Goal: Use online tool/utility: Utilize a website feature to perform a specific function

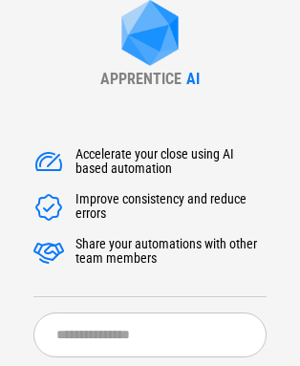
scroll to position [153, 0]
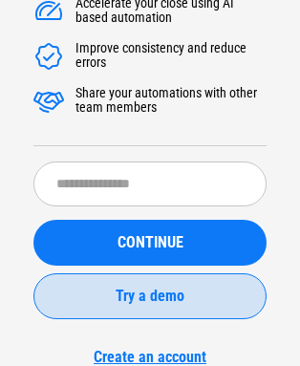
click at [135, 297] on span "Try a demo" at bounding box center [150, 296] width 69 height 15
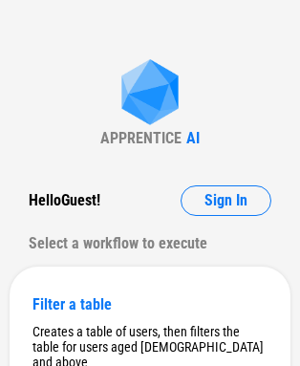
scroll to position [78, 0]
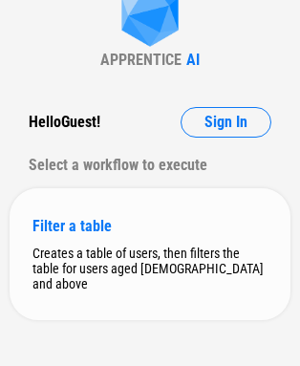
click at [123, 217] on div "Filter a table" at bounding box center [149, 226] width 235 height 18
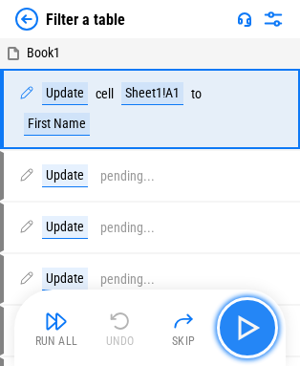
click at [248, 325] on img "button" at bounding box center [247, 327] width 31 height 31
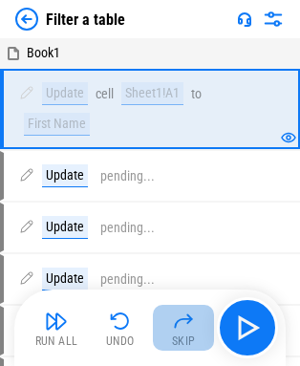
click at [176, 326] on img "button" at bounding box center [183, 321] width 23 height 23
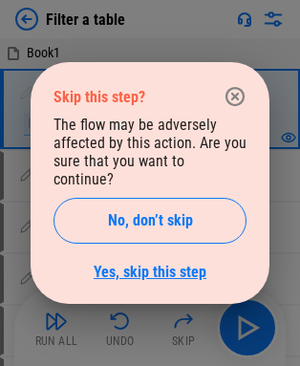
click at [193, 265] on link "Yes, skip this step" at bounding box center [150, 272] width 113 height 18
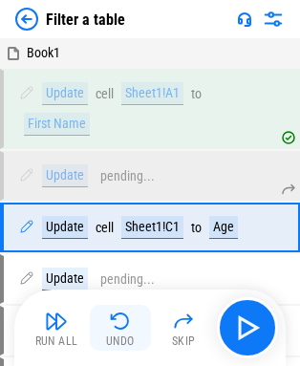
click at [114, 321] on img "button" at bounding box center [120, 321] width 23 height 23
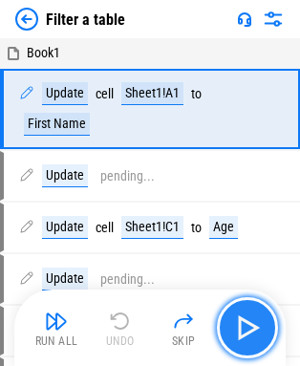
click at [266, 330] on button "button" at bounding box center [247, 327] width 61 height 61
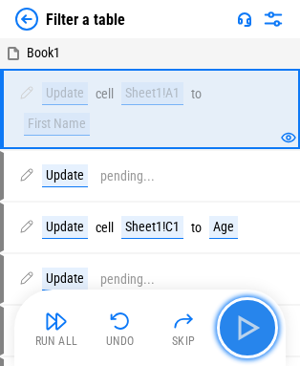
click at [266, 330] on button "button" at bounding box center [247, 327] width 61 height 61
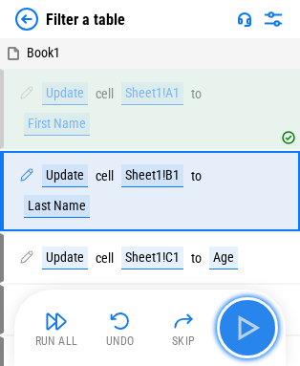
click at [266, 330] on button "button" at bounding box center [247, 327] width 61 height 61
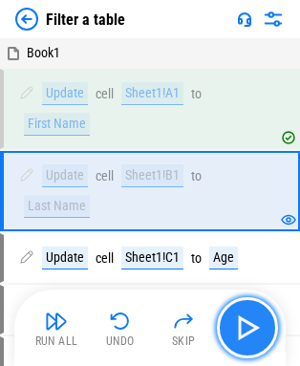
click at [266, 330] on button "button" at bounding box center [247, 327] width 61 height 61
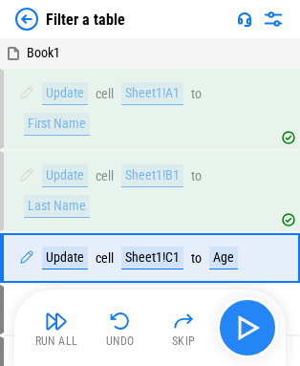
scroll to position [75, 0]
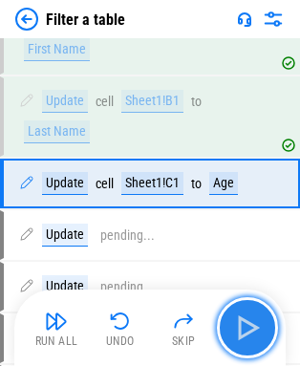
click at [266, 330] on button "button" at bounding box center [247, 327] width 61 height 61
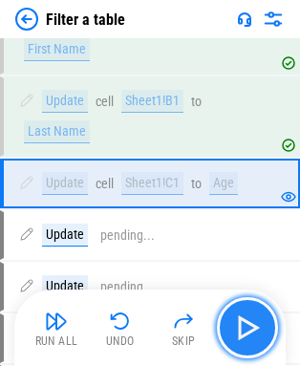
click at [266, 330] on button "button" at bounding box center [247, 327] width 61 height 61
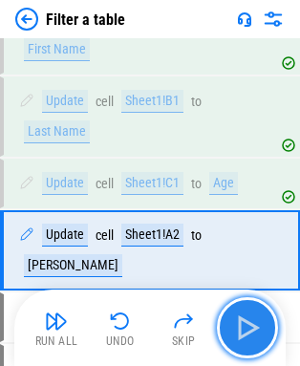
click at [266, 330] on button "button" at bounding box center [247, 327] width 61 height 61
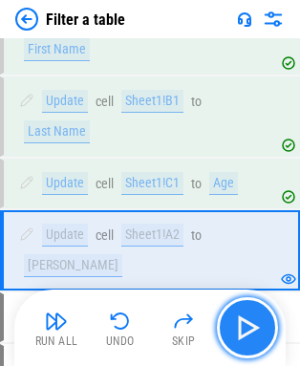
click at [266, 330] on button "button" at bounding box center [247, 327] width 61 height 61
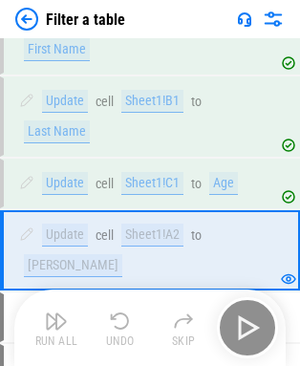
scroll to position [178, 0]
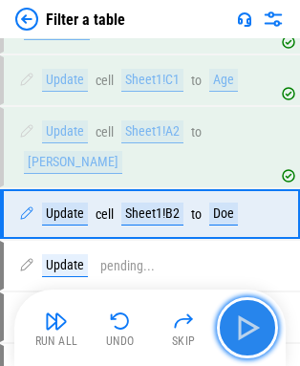
click at [266, 330] on button "button" at bounding box center [247, 327] width 61 height 61
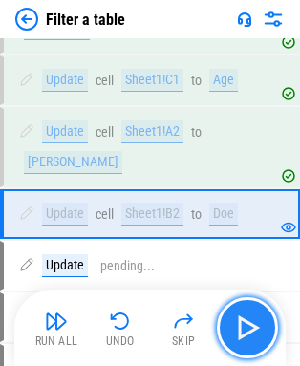
click at [266, 330] on button "button" at bounding box center [247, 327] width 61 height 61
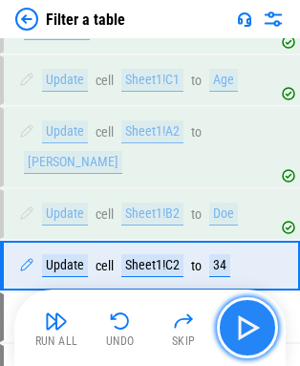
click at [266, 330] on button "button" at bounding box center [247, 327] width 61 height 61
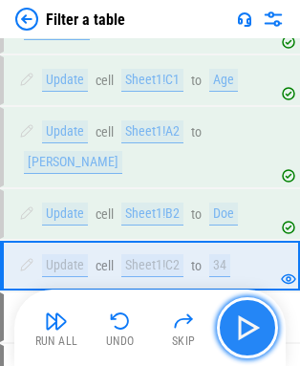
click at [266, 330] on button "button" at bounding box center [247, 327] width 61 height 61
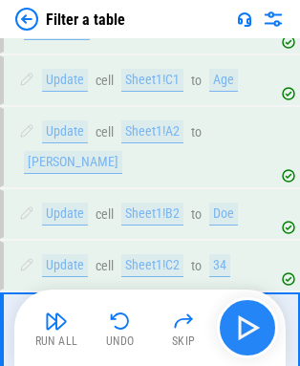
scroll to position [281, 0]
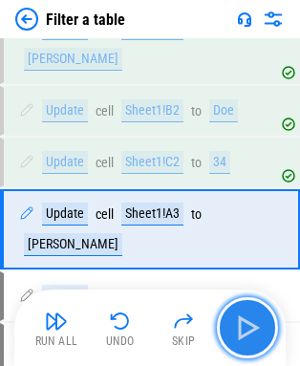
click at [266, 330] on button "button" at bounding box center [247, 327] width 61 height 61
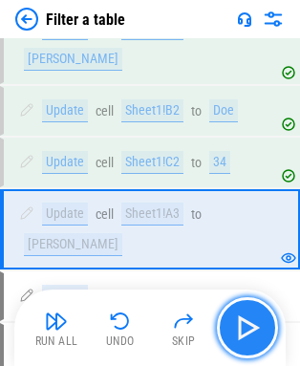
click at [266, 330] on button "button" at bounding box center [247, 327] width 61 height 61
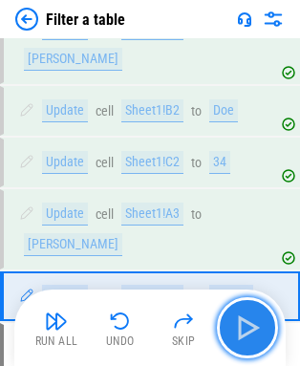
click at [266, 330] on button "button" at bounding box center [247, 327] width 61 height 61
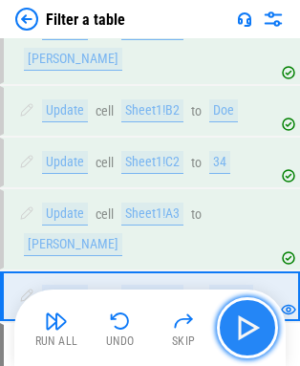
click at [266, 330] on button "button" at bounding box center [247, 327] width 61 height 61
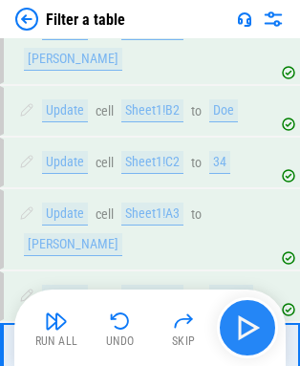
scroll to position [384, 0]
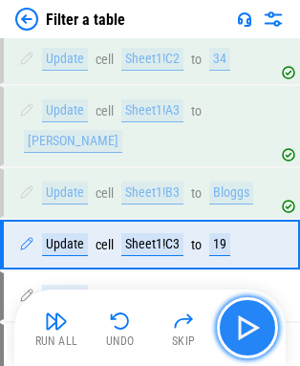
click at [266, 330] on button "button" at bounding box center [247, 327] width 61 height 61
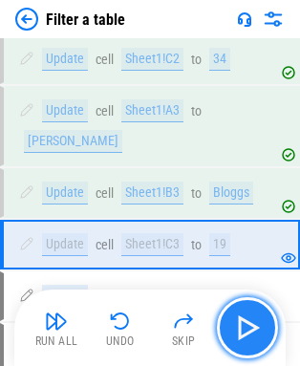
click at [266, 330] on button "button" at bounding box center [247, 327] width 61 height 61
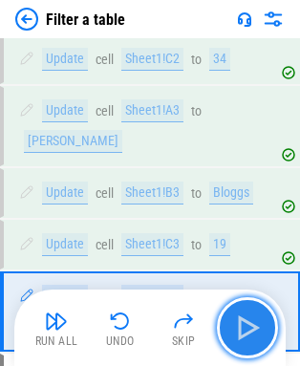
click at [266, 330] on button "button" at bounding box center [247, 327] width 61 height 61
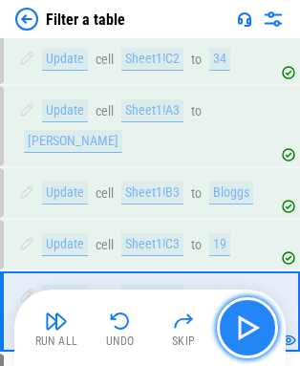
click at [266, 330] on button "button" at bounding box center [247, 327] width 61 height 61
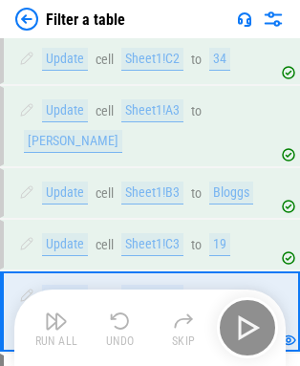
scroll to position [487, 0]
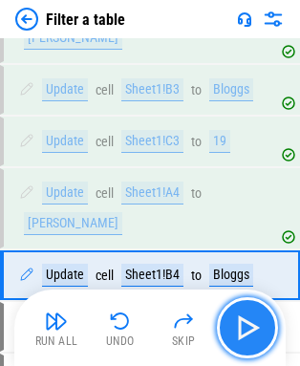
click at [266, 330] on button "button" at bounding box center [247, 327] width 61 height 61
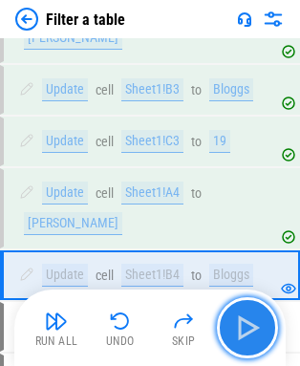
click at [266, 330] on button "button" at bounding box center [247, 327] width 61 height 61
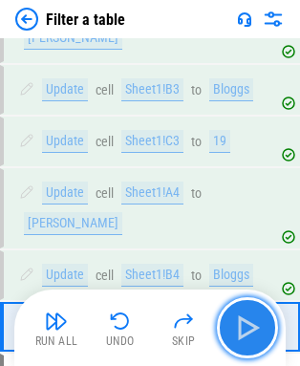
click at [266, 330] on button "button" at bounding box center [247, 327] width 61 height 61
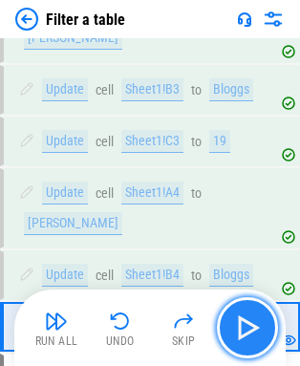
click at [266, 330] on button "button" at bounding box center [247, 327] width 61 height 61
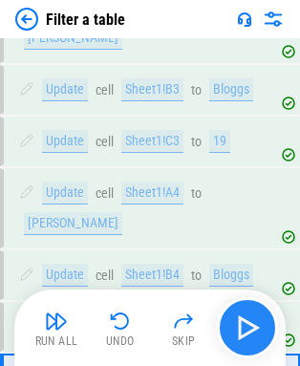
scroll to position [591, 0]
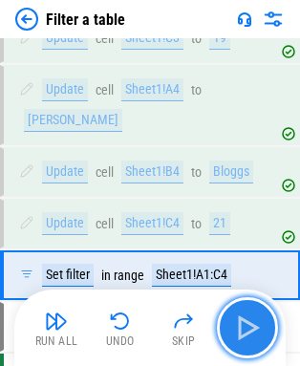
click at [266, 330] on button "button" at bounding box center [247, 327] width 61 height 61
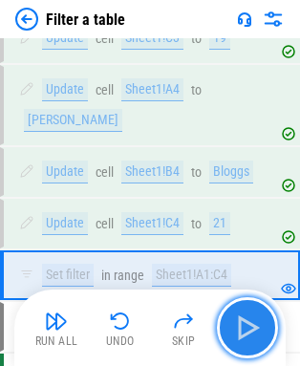
click at [266, 330] on button "button" at bounding box center [247, 327] width 61 height 61
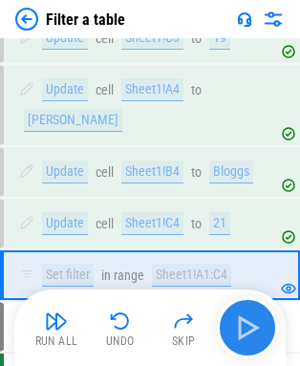
scroll to position [654, 0]
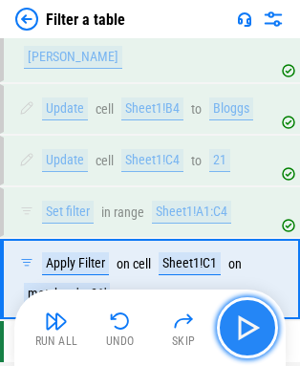
click at [266, 330] on button "button" at bounding box center [247, 327] width 61 height 61
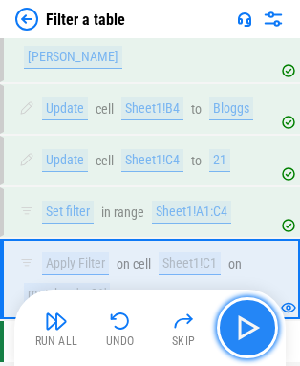
click at [266, 330] on button "button" at bounding box center [247, 327] width 61 height 61
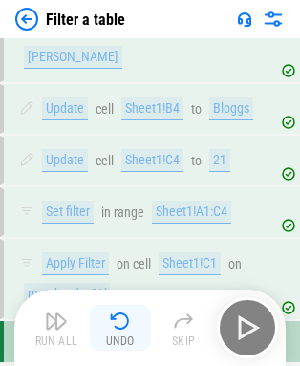
click at [116, 313] on img "button" at bounding box center [120, 321] width 23 height 23
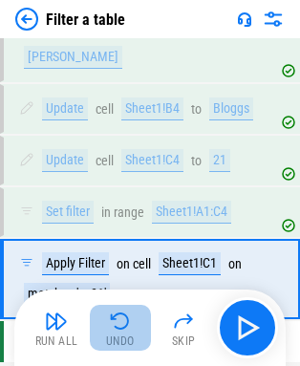
click at [116, 313] on img "button" at bounding box center [120, 321] width 23 height 23
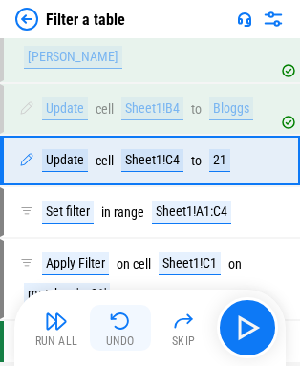
click at [116, 313] on img "button" at bounding box center [120, 321] width 23 height 23
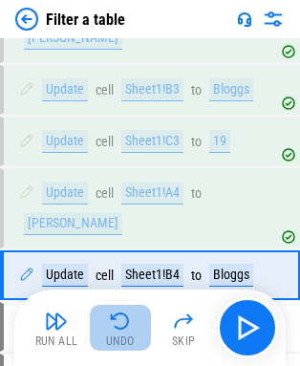
click at [116, 313] on img "button" at bounding box center [120, 321] width 23 height 23
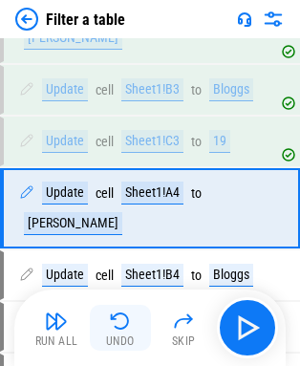
click at [116, 313] on img "button" at bounding box center [120, 321] width 23 height 23
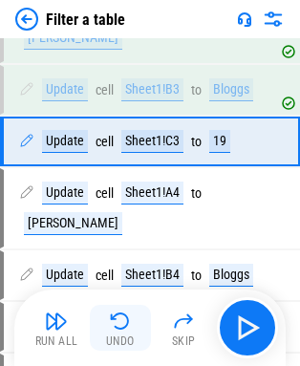
click at [116, 313] on img "button" at bounding box center [120, 321] width 23 height 23
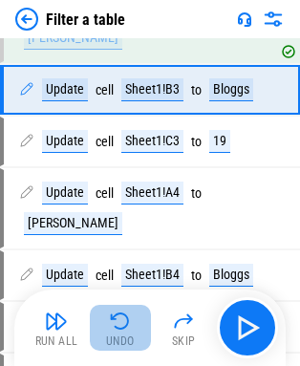
click at [116, 313] on img "button" at bounding box center [120, 321] width 23 height 23
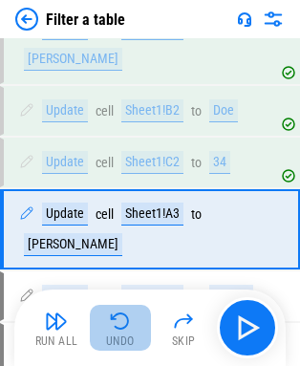
click at [116, 313] on img "button" at bounding box center [120, 321] width 23 height 23
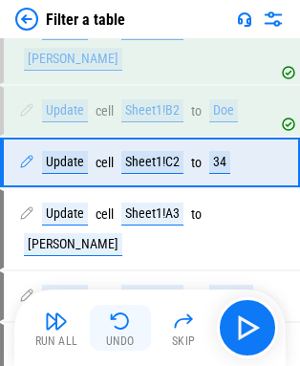
click at [116, 313] on img "button" at bounding box center [120, 321] width 23 height 23
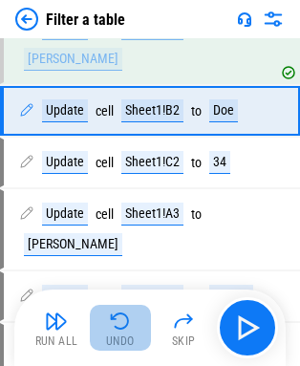
click at [116, 313] on img "button" at bounding box center [120, 321] width 23 height 23
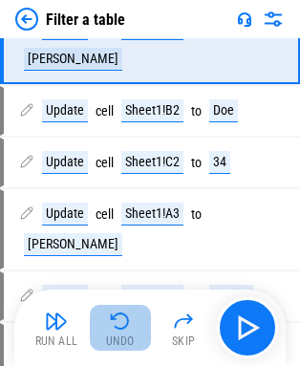
click at [116, 313] on img "button" at bounding box center [120, 321] width 23 height 23
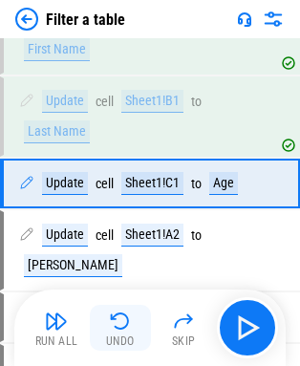
click at [116, 313] on img "button" at bounding box center [120, 321] width 23 height 23
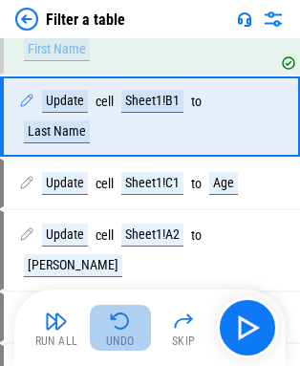
click at [116, 313] on img "button" at bounding box center [120, 321] width 23 height 23
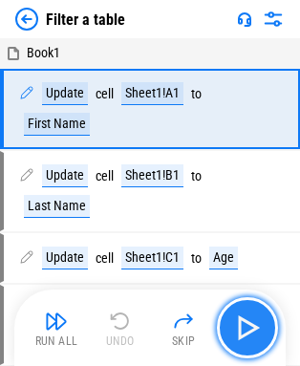
click at [236, 322] on img "button" at bounding box center [247, 327] width 31 height 31
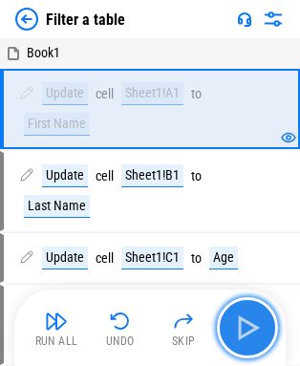
click at [236, 322] on img "button" at bounding box center [247, 327] width 31 height 31
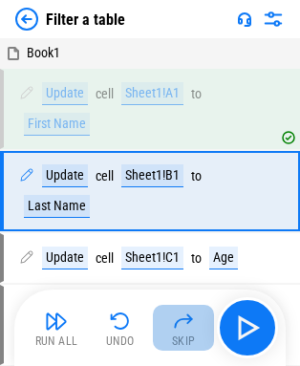
click at [188, 320] on img "button" at bounding box center [183, 321] width 23 height 23
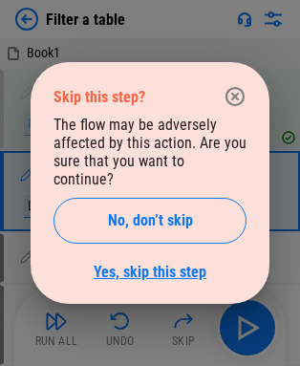
click at [176, 263] on link "Yes, skip this step" at bounding box center [150, 272] width 113 height 18
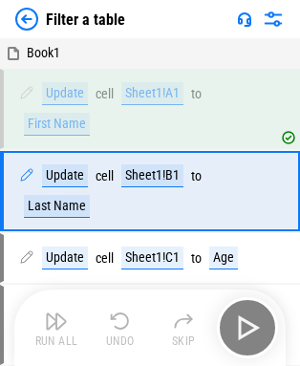
scroll to position [75, 0]
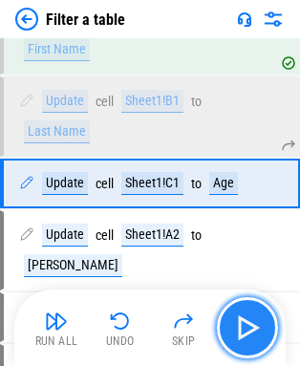
click at [262, 322] on img "button" at bounding box center [247, 327] width 31 height 31
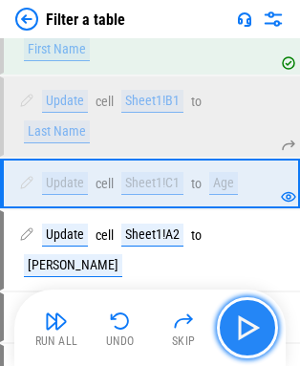
click at [262, 322] on img "button" at bounding box center [247, 327] width 31 height 31
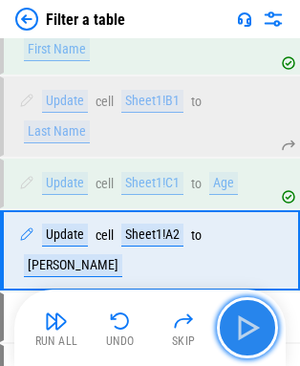
click at [262, 322] on img "button" at bounding box center [247, 327] width 31 height 31
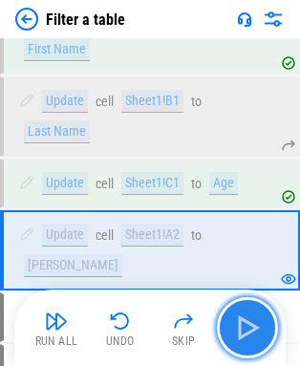
click at [262, 322] on img "button" at bounding box center [247, 327] width 31 height 31
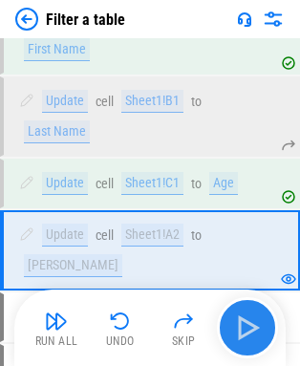
scroll to position [178, 0]
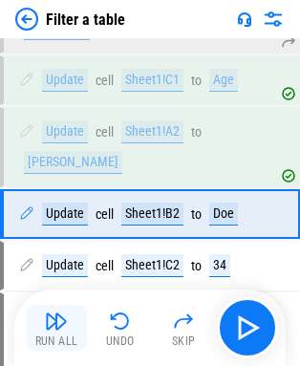
click at [42, 309] on button "Run All" at bounding box center [56, 328] width 61 height 46
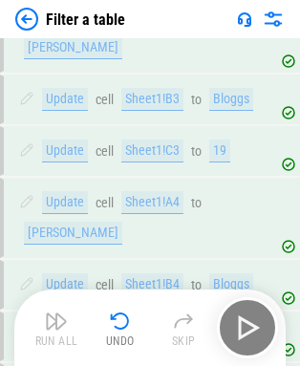
scroll to position [654, 0]
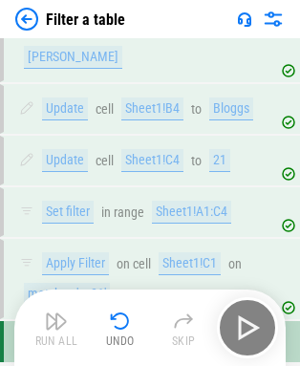
click at [283, 15] on img at bounding box center [273, 19] width 23 height 23
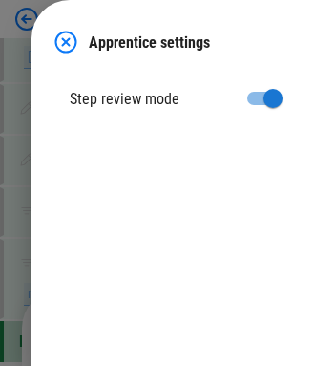
click at [62, 34] on img at bounding box center [65, 42] width 23 height 23
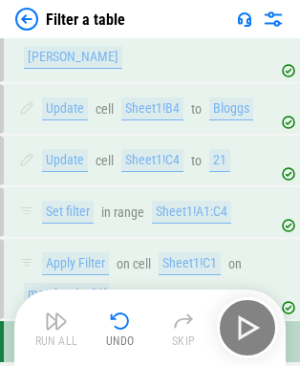
click at [62, 34] on div "Filter a table" at bounding box center [150, 19] width 300 height 38
click at [244, 18] on img at bounding box center [244, 18] width 15 height 15
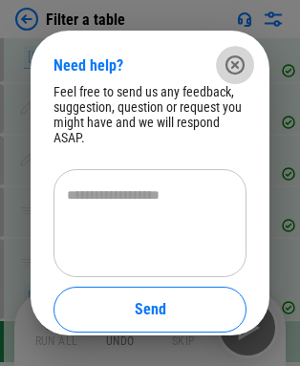
click at [244, 66] on icon "button" at bounding box center [235, 64] width 19 height 19
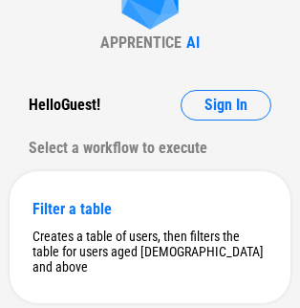
scroll to position [137, 0]
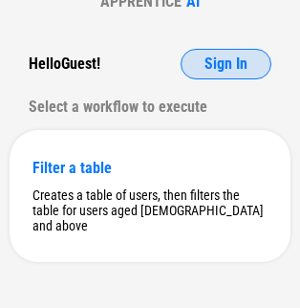
click at [211, 63] on span "Sign In" at bounding box center [226, 63] width 43 height 15
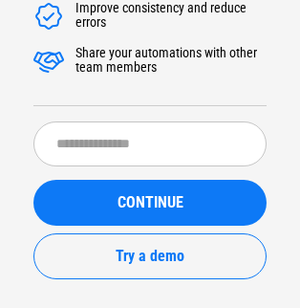
scroll to position [211, 0]
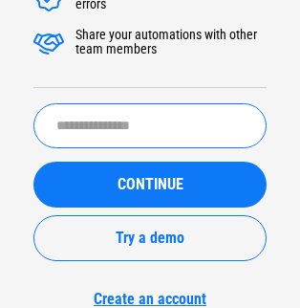
click at [207, 125] on input "text" at bounding box center [149, 125] width 233 height 45
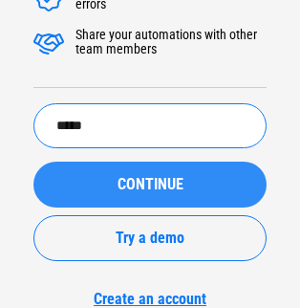
type input "*****"
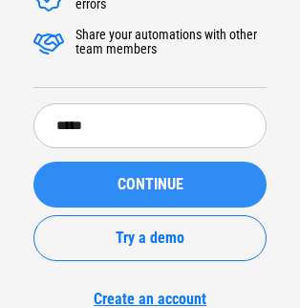
click at [166, 183] on span "CONTINUE" at bounding box center [151, 184] width 66 height 15
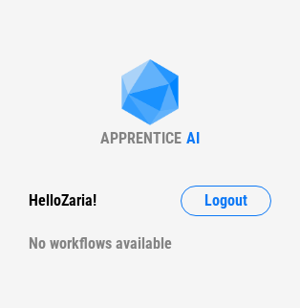
scroll to position [18, 0]
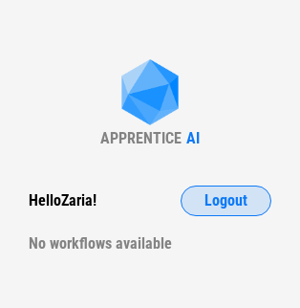
click at [209, 187] on button "Logout" at bounding box center [226, 200] width 91 height 31
